Goal: Task Accomplishment & Management: Use online tool/utility

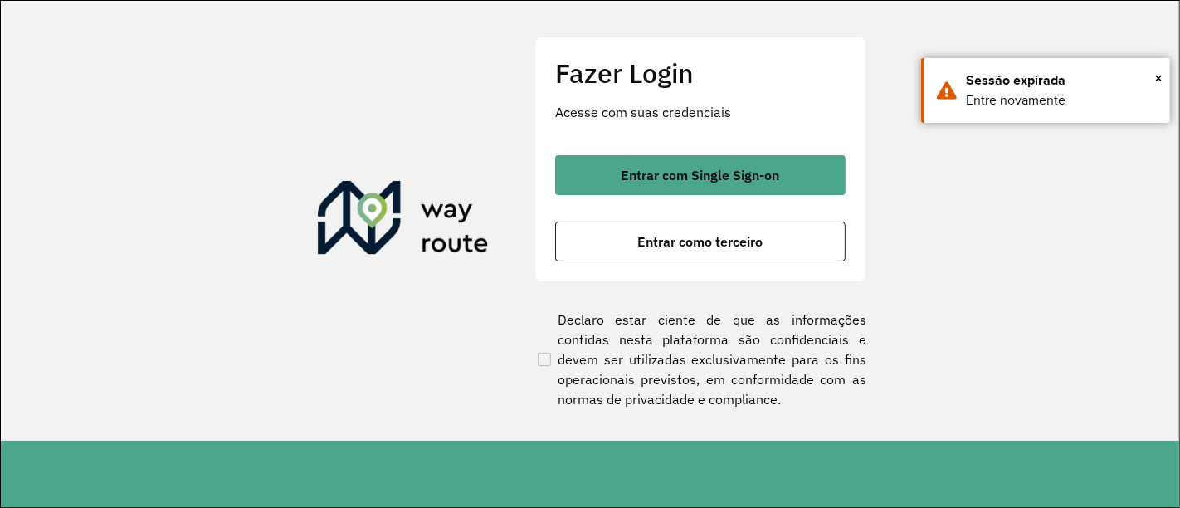
click at [671, 161] on button "Entrar com Single Sign-on" at bounding box center [700, 175] width 290 height 40
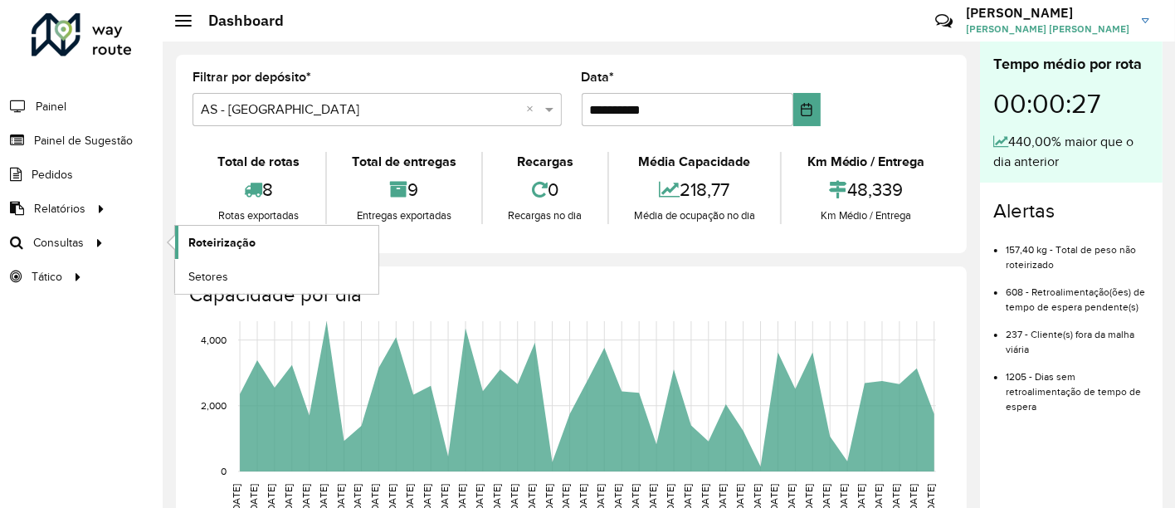
click at [213, 231] on link "Roteirização" at bounding box center [276, 242] width 203 height 33
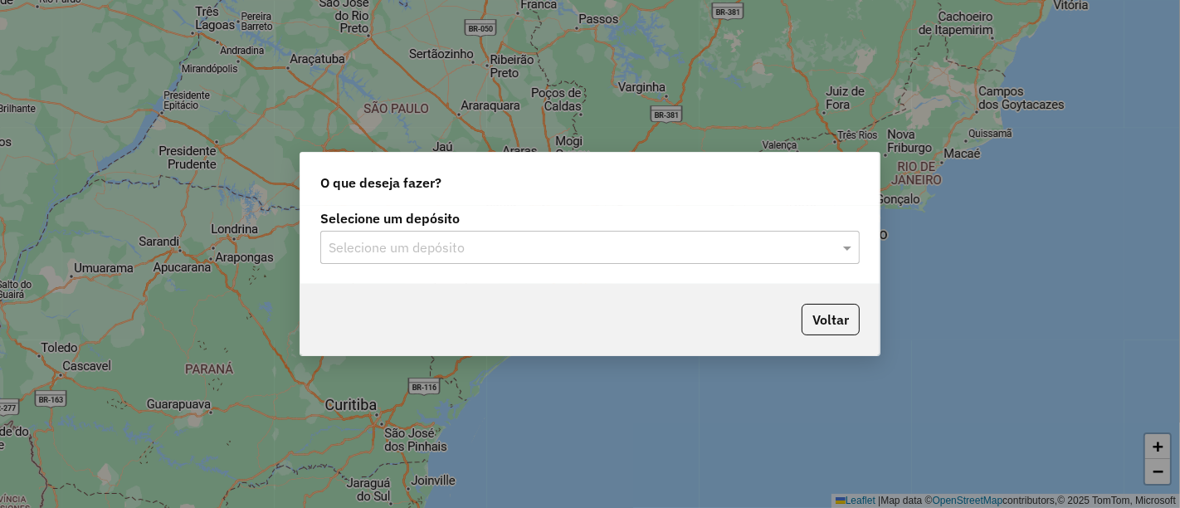
click at [419, 257] on input "text" at bounding box center [574, 248] width 490 height 20
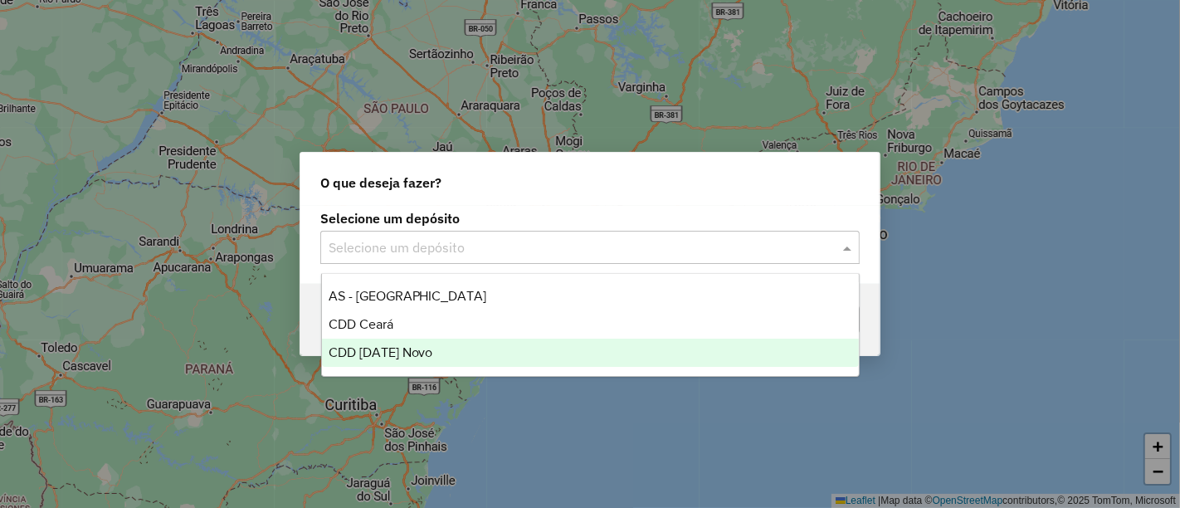
click at [372, 354] on span "CDD [DATE] Novo" at bounding box center [381, 352] width 105 height 14
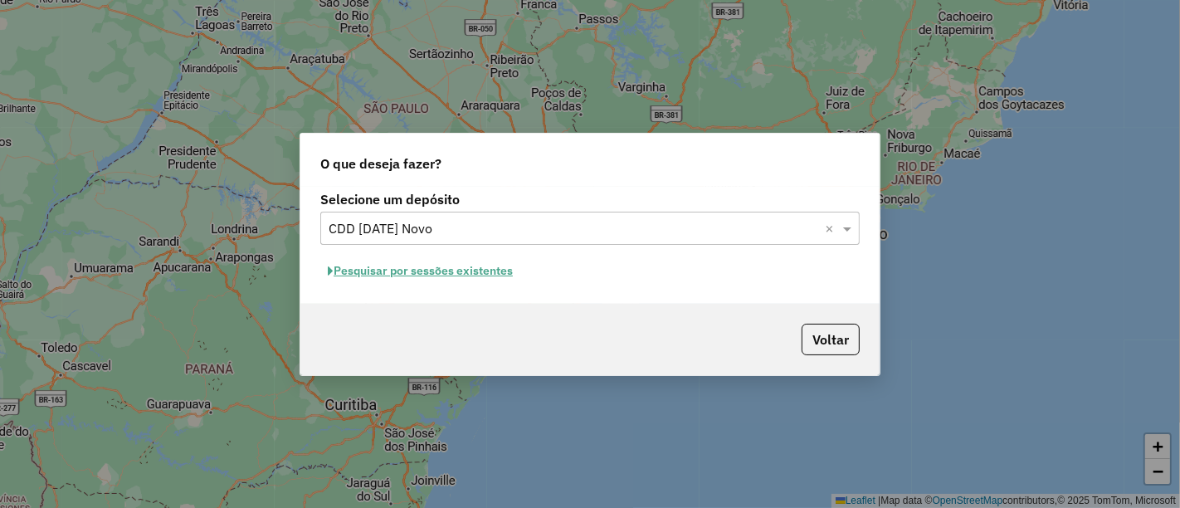
click at [393, 276] on button "Pesquisar por sessões existentes" at bounding box center [420, 271] width 200 height 26
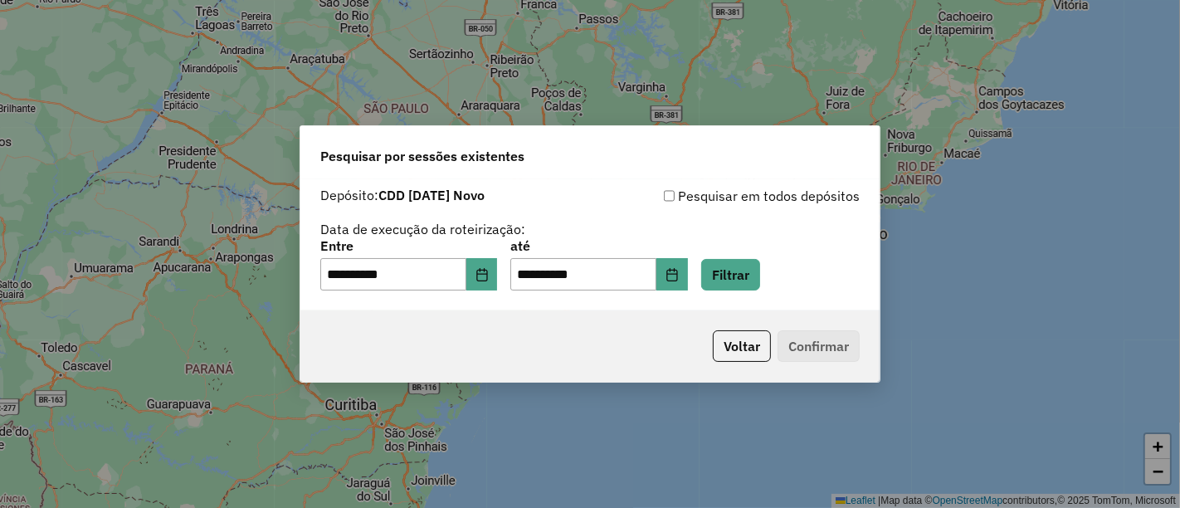
click at [787, 274] on div "**********" at bounding box center [589, 265] width 539 height 51
click at [760, 273] on button "Filtrar" at bounding box center [730, 275] width 59 height 32
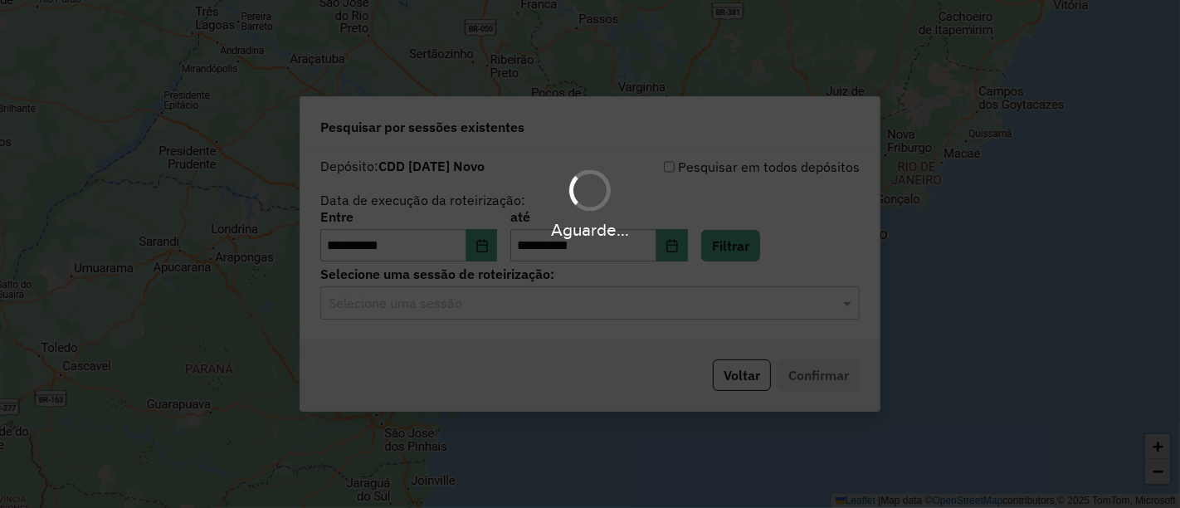
click at [610, 304] on hb-app "**********" at bounding box center [590, 254] width 1180 height 508
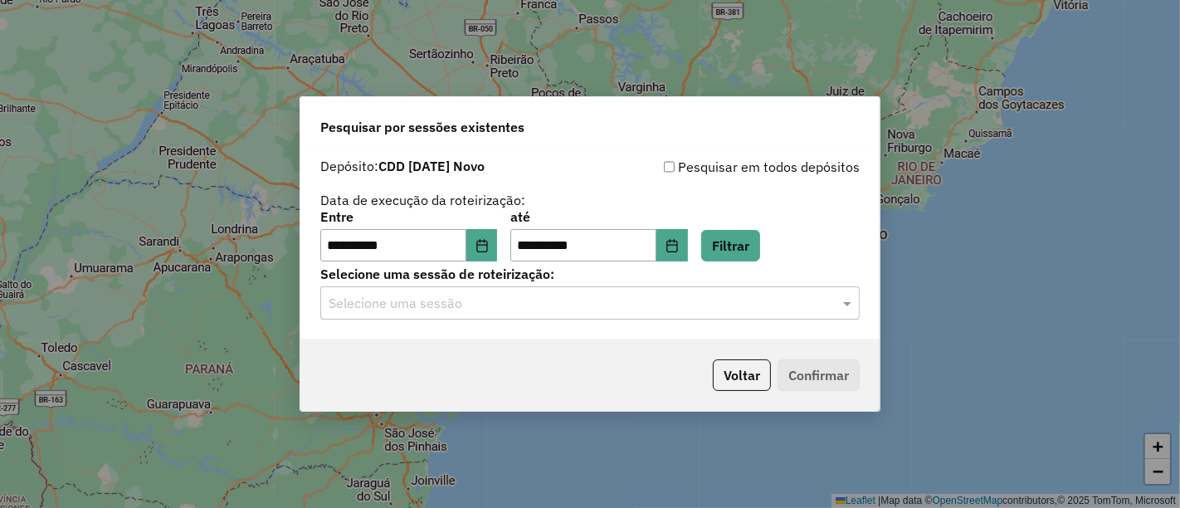
click at [504, 315] on div "Selecione uma sessão" at bounding box center [589, 302] width 539 height 33
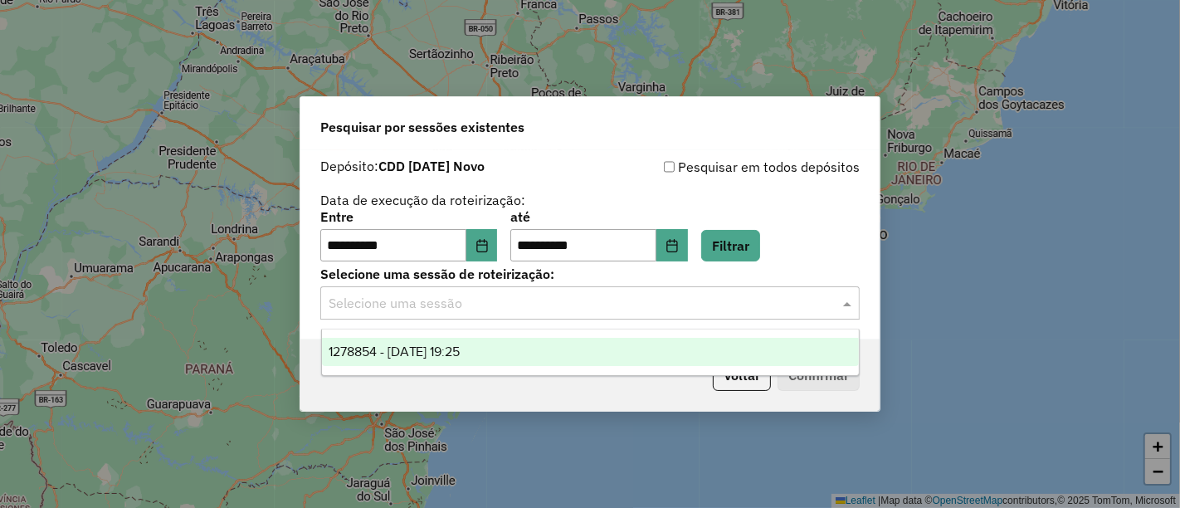
click at [461, 348] on span "1278854 - [DATE] 19:25" at bounding box center [395, 351] width 132 height 14
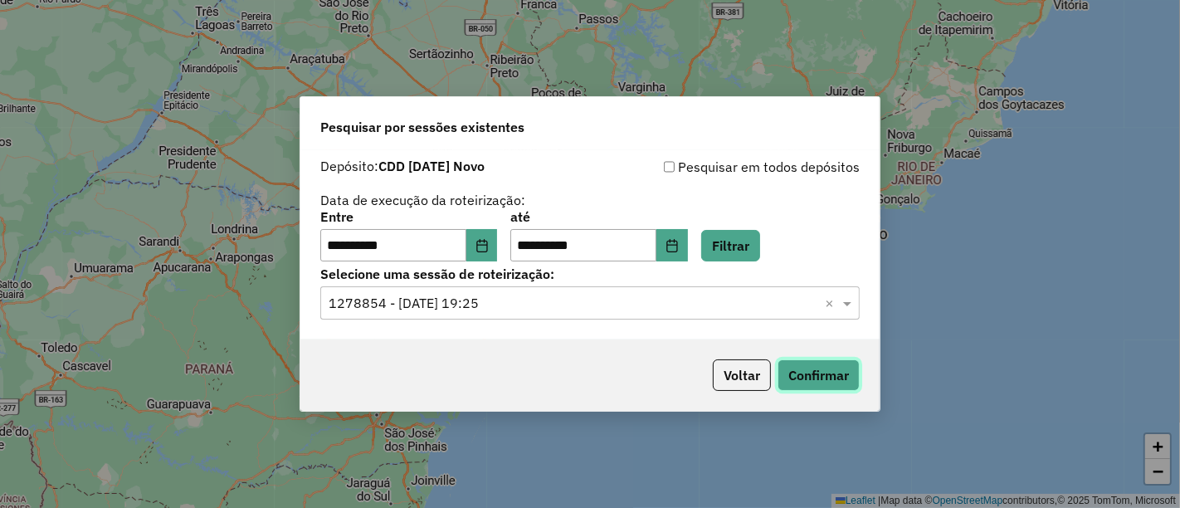
click at [828, 373] on button "Confirmar" at bounding box center [819, 375] width 82 height 32
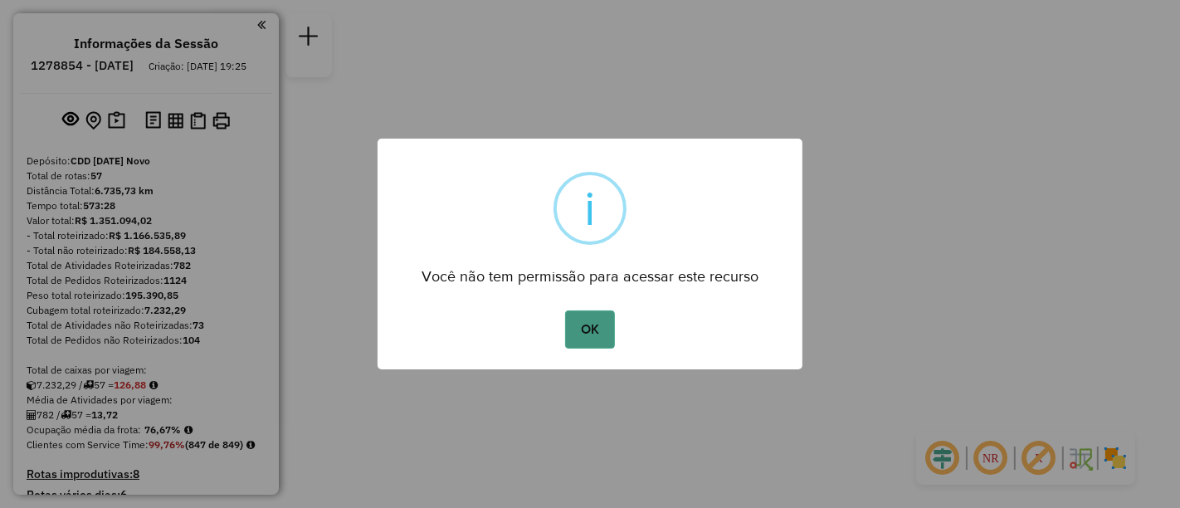
click at [584, 330] on button "OK" at bounding box center [589, 329] width 49 height 38
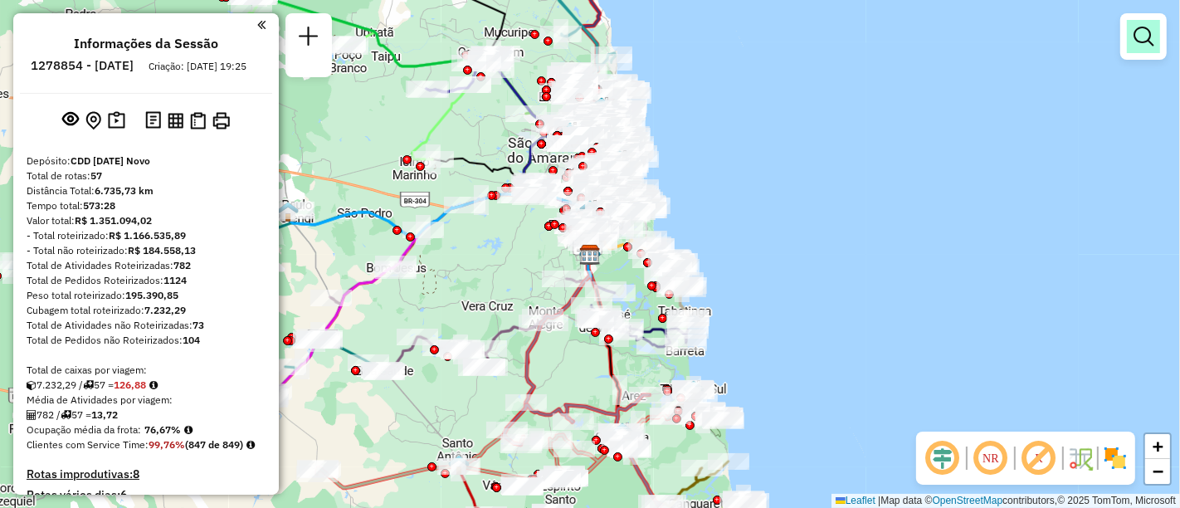
click at [1137, 39] on em at bounding box center [1144, 37] width 20 height 20
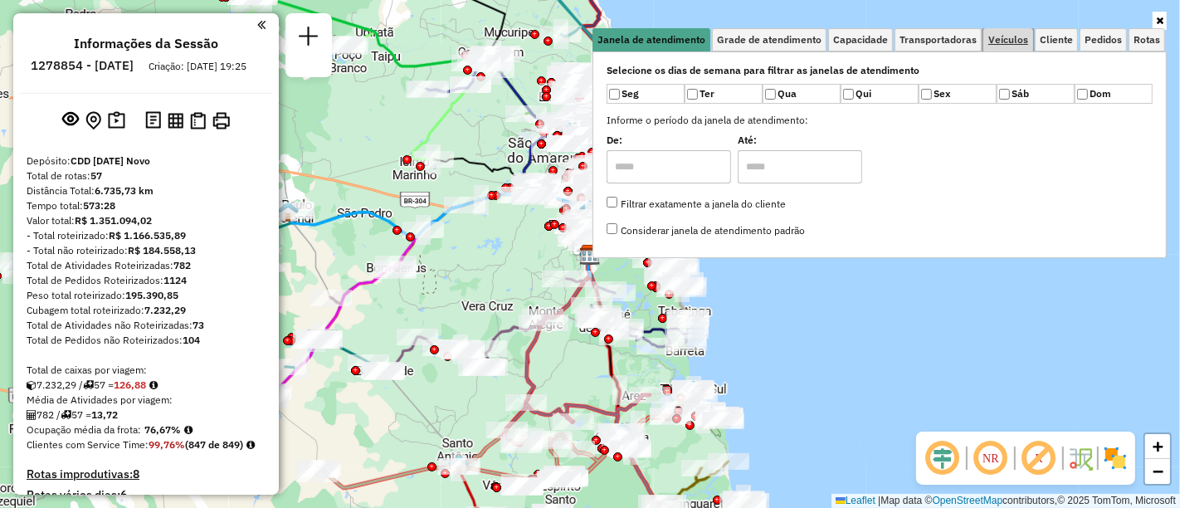
click at [1017, 46] on link "Veículos" at bounding box center [1008, 39] width 50 height 23
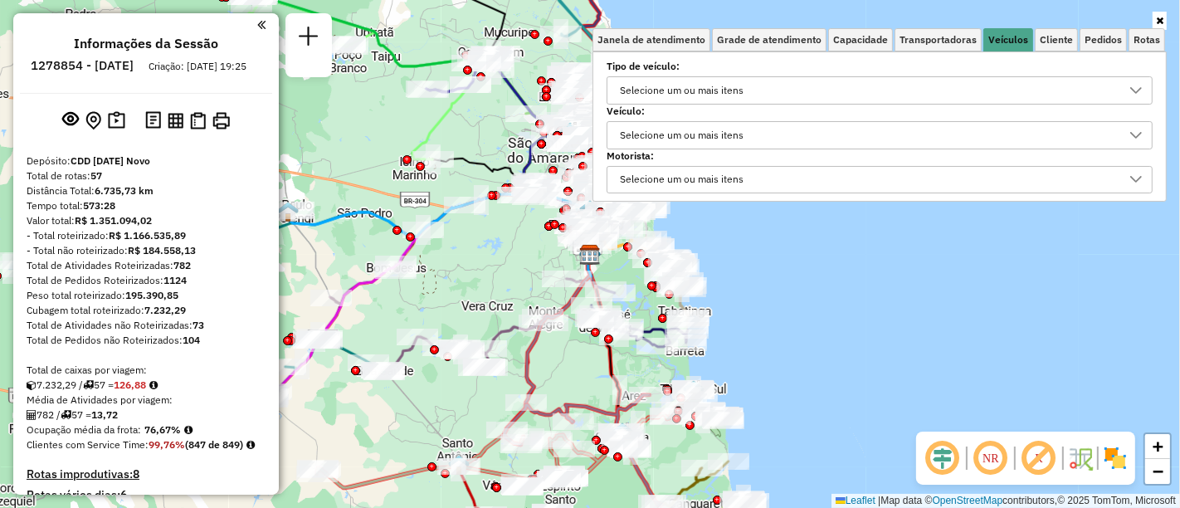
click at [712, 131] on div "Selecione um ou mais itens" at bounding box center [681, 135] width 135 height 27
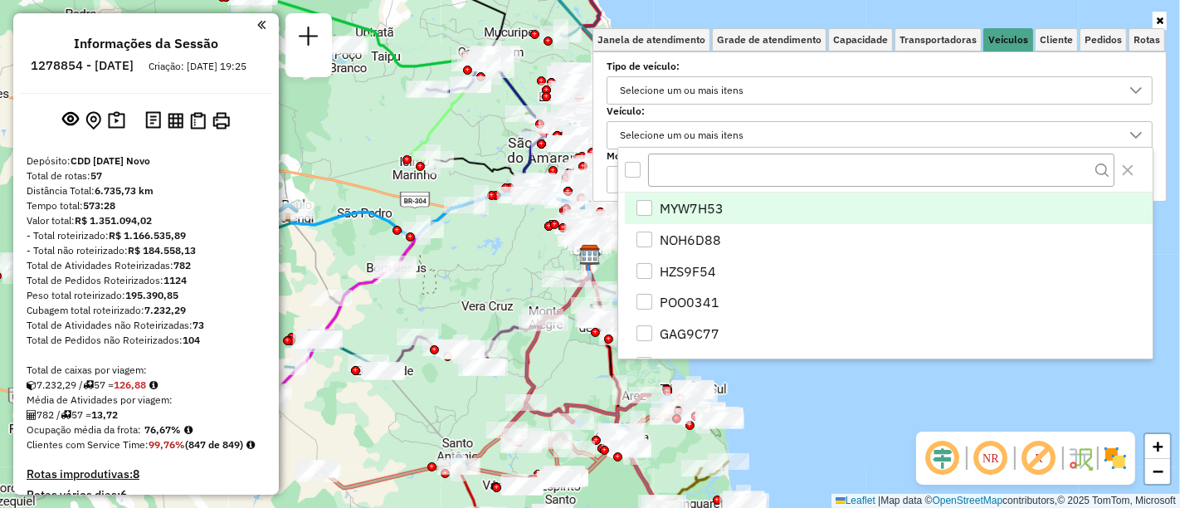
scroll to position [9, 56]
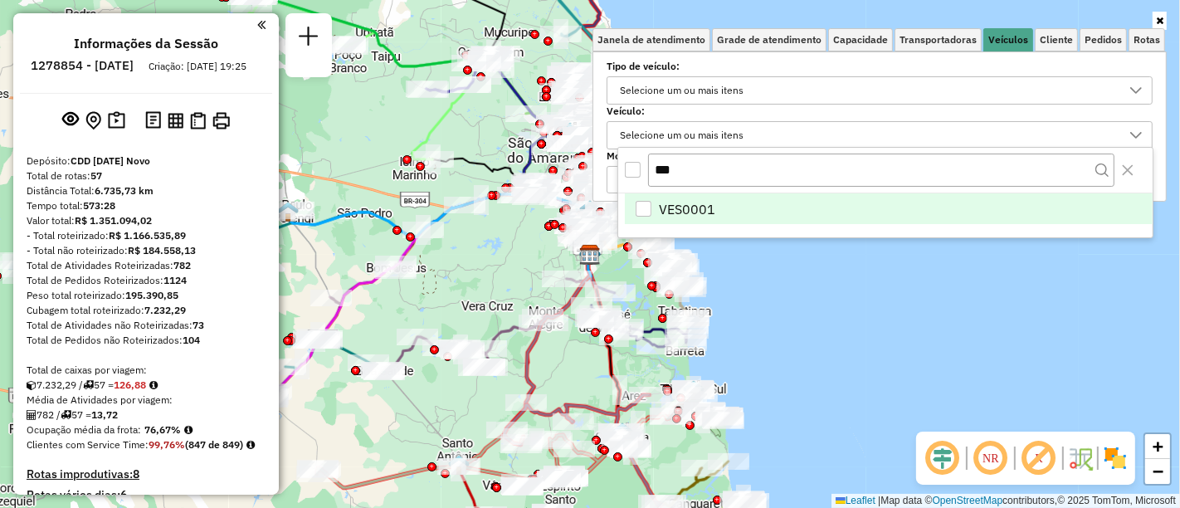
type input "***"
click at [642, 210] on div "VES0001" at bounding box center [644, 209] width 16 height 16
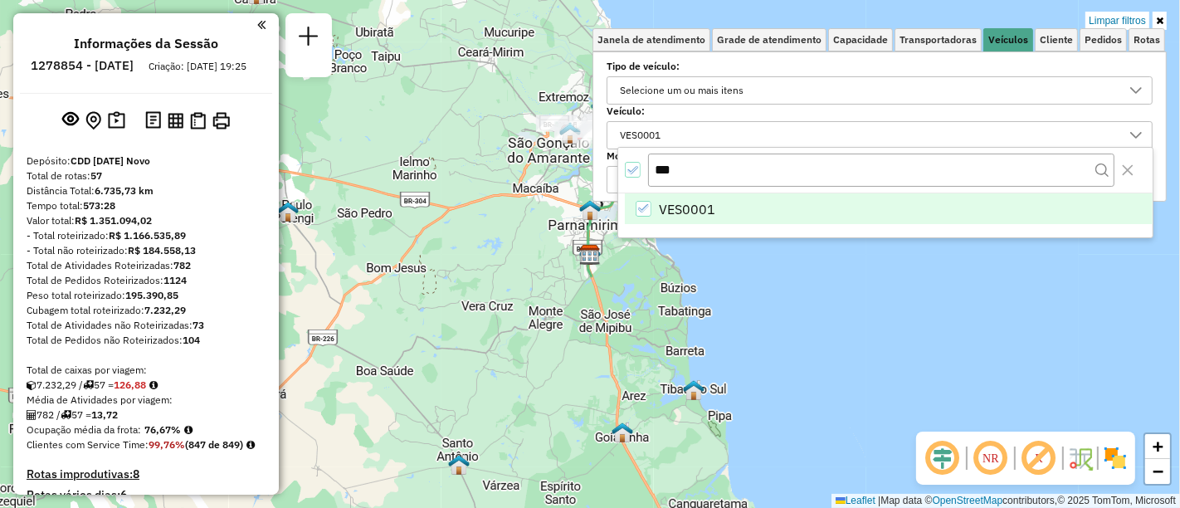
click at [1093, 301] on div "Limpar filtros Janela de atendimento Grade de atendimento Capacidade Transporta…" at bounding box center [590, 254] width 1180 height 508
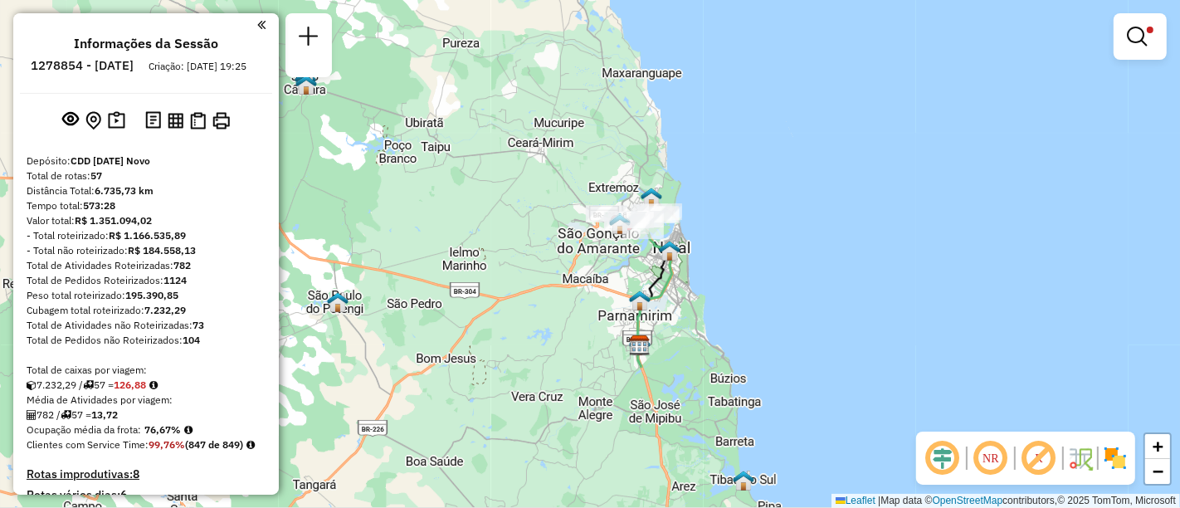
drag, startPoint x: 687, startPoint y: 242, endPoint x: 714, endPoint y: 266, distance: 35.8
click at [714, 266] on div "Limpar filtros Janela de atendimento Grade de atendimento Capacidade Transporta…" at bounding box center [590, 254] width 1180 height 508
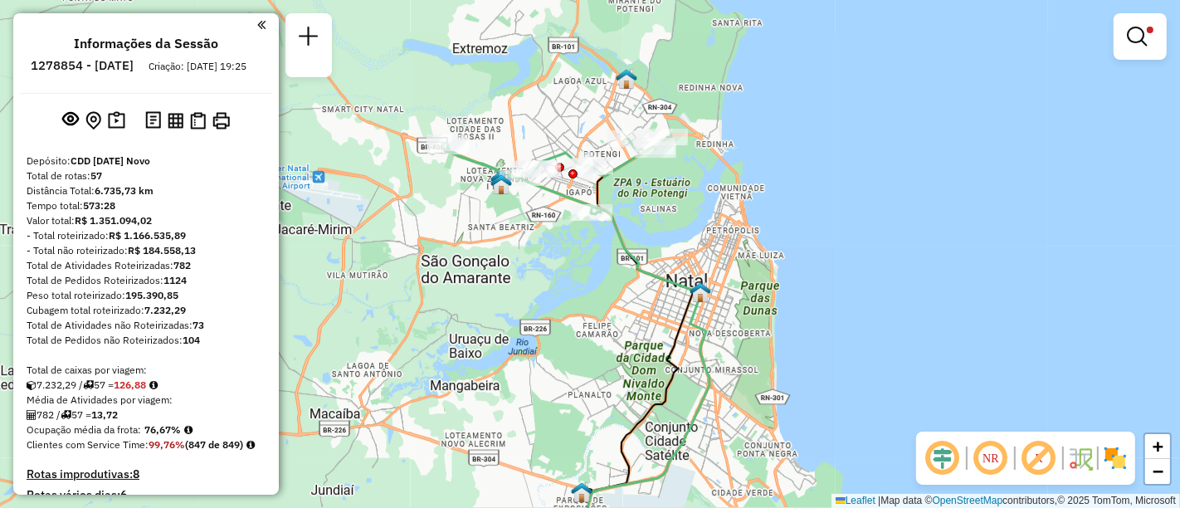
drag, startPoint x: 622, startPoint y: 183, endPoint x: 729, endPoint y: 162, distance: 110.0
click at [729, 162] on div "Limpar filtros Janela de atendimento Grade de atendimento Capacidade Transporta…" at bounding box center [590, 254] width 1180 height 508
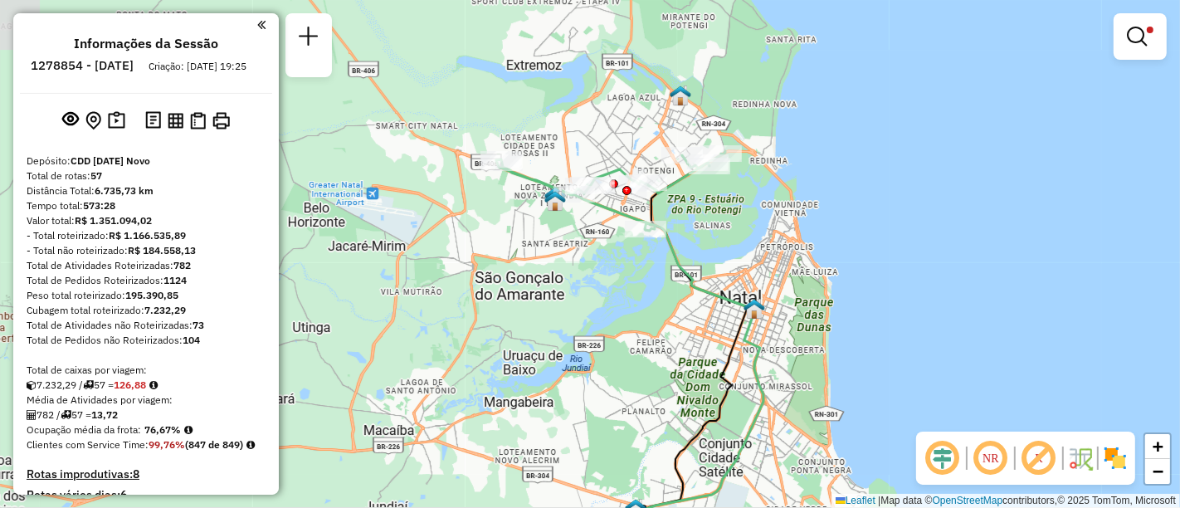
drag, startPoint x: 573, startPoint y: 310, endPoint x: 696, endPoint y: 331, distance: 124.6
click at [696, 331] on div "Limpar filtros Janela de atendimento Grade de atendimento Capacidade Transporta…" at bounding box center [590, 254] width 1180 height 508
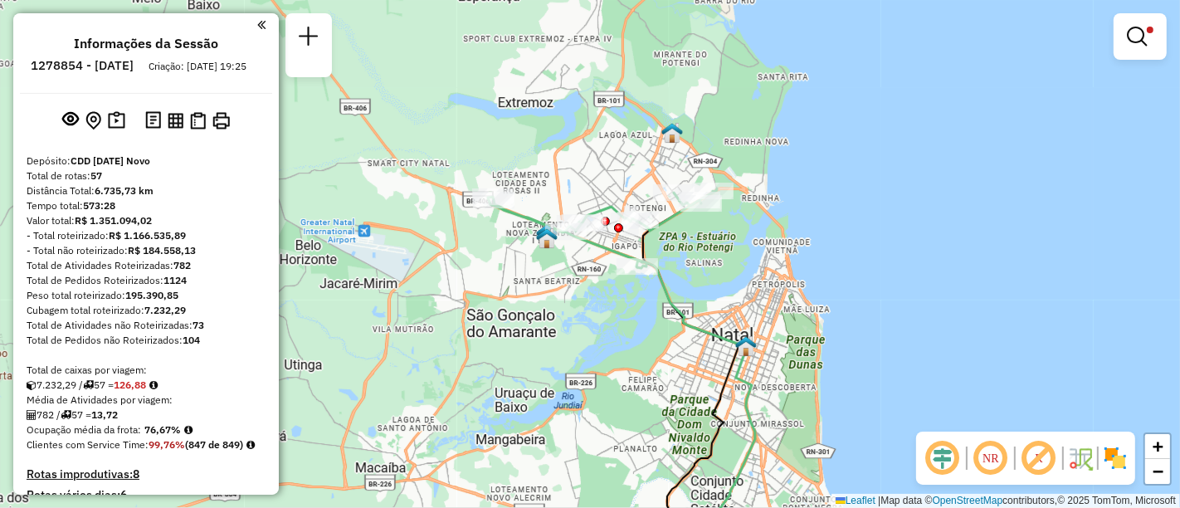
drag, startPoint x: 704, startPoint y: 361, endPoint x: 691, endPoint y: 413, distance: 53.7
click at [691, 413] on div "Limpar filtros Janela de atendimento Grade de atendimento Capacidade Transporta…" at bounding box center [590, 254] width 1180 height 508
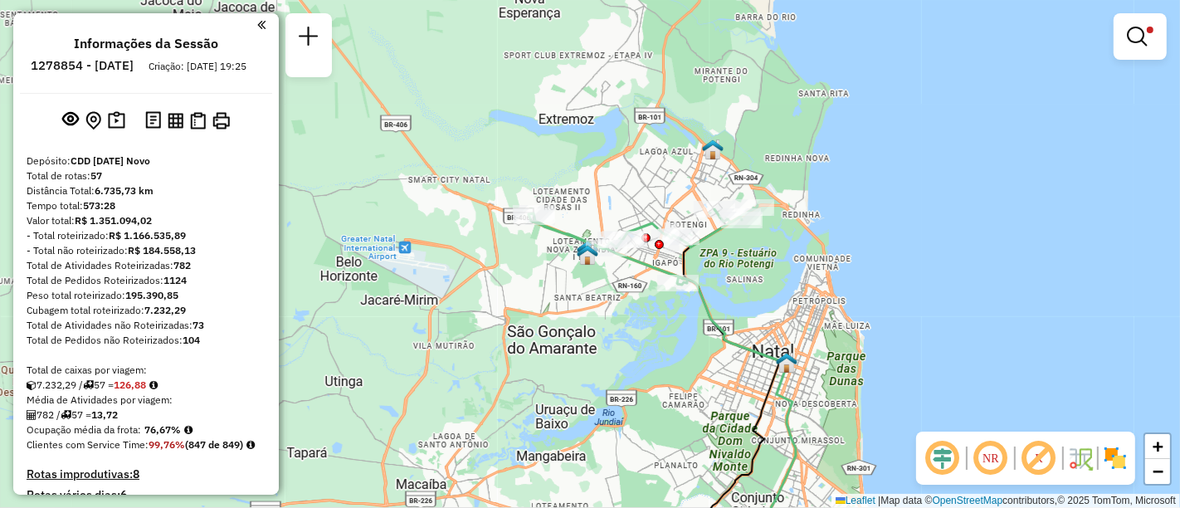
drag, startPoint x: 734, startPoint y: 427, endPoint x: 720, endPoint y: 388, distance: 41.0
click at [720, 388] on div "Limpar filtros Janela de atendimento Grade de atendimento Capacidade Transporta…" at bounding box center [590, 254] width 1180 height 508
